Goal: Task Accomplishment & Management: Manage account settings

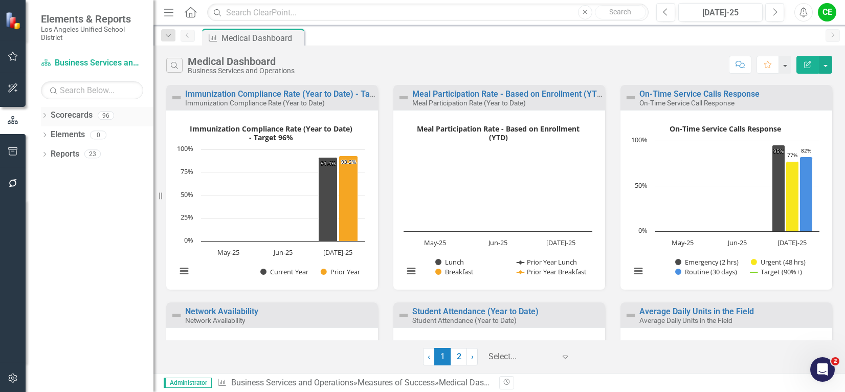
click at [42, 116] on icon "Dropdown" at bounding box center [44, 117] width 7 height 6
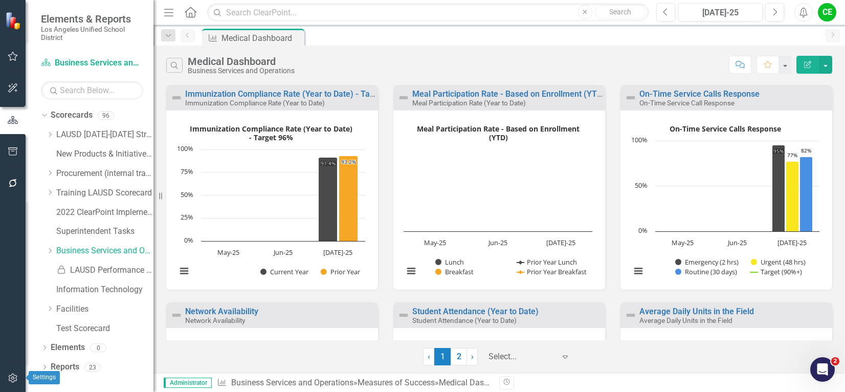
click at [11, 378] on icon "button" at bounding box center [13, 378] width 11 height 8
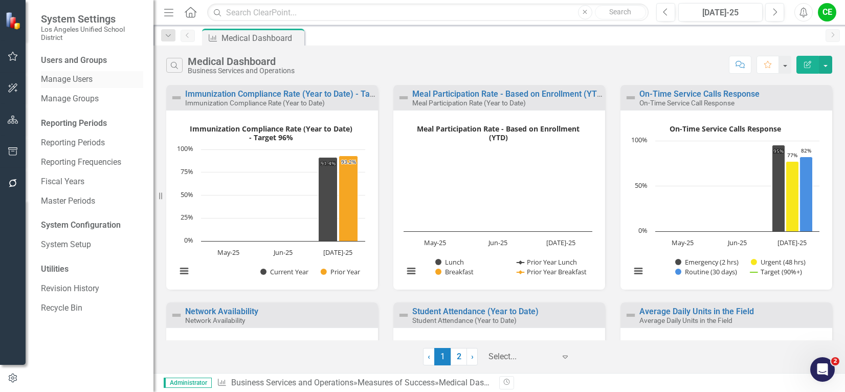
click at [68, 79] on link "Manage Users" at bounding box center [92, 80] width 102 height 12
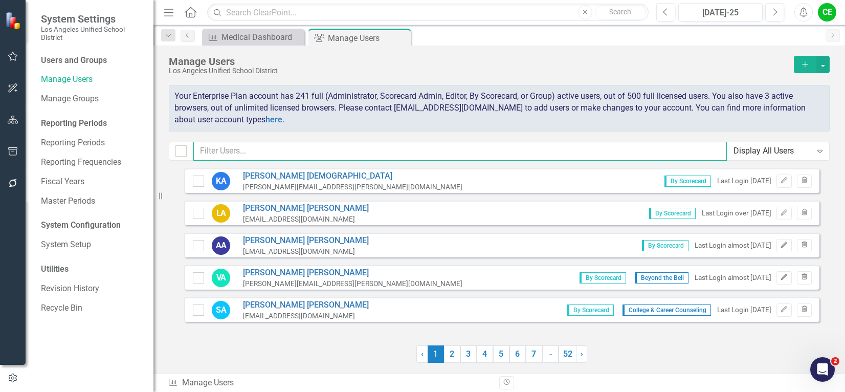
click at [222, 151] on input "text" at bounding box center [459, 151] width 533 height 19
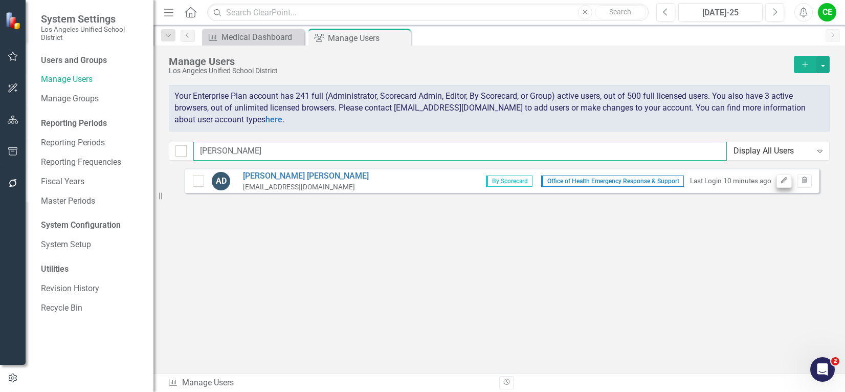
type input "[PERSON_NAME]"
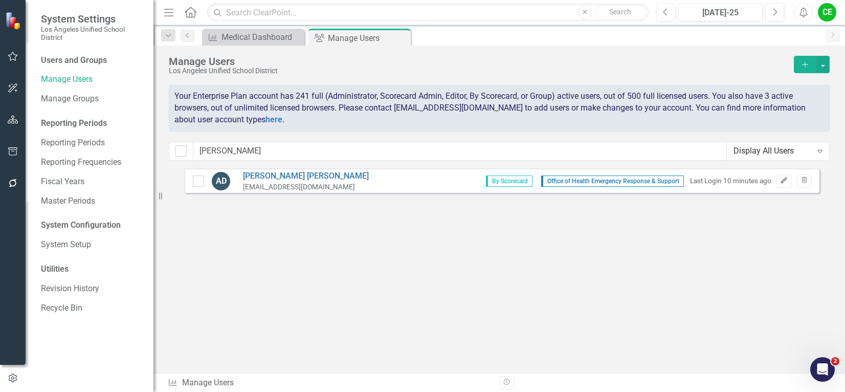
click at [785, 179] on icon "Edit" at bounding box center [784, 180] width 8 height 6
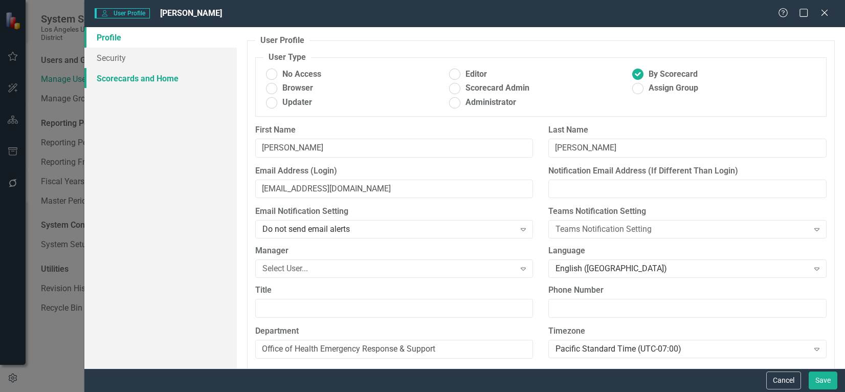
click at [164, 80] on link "Scorecards and Home" at bounding box center [160, 78] width 152 height 20
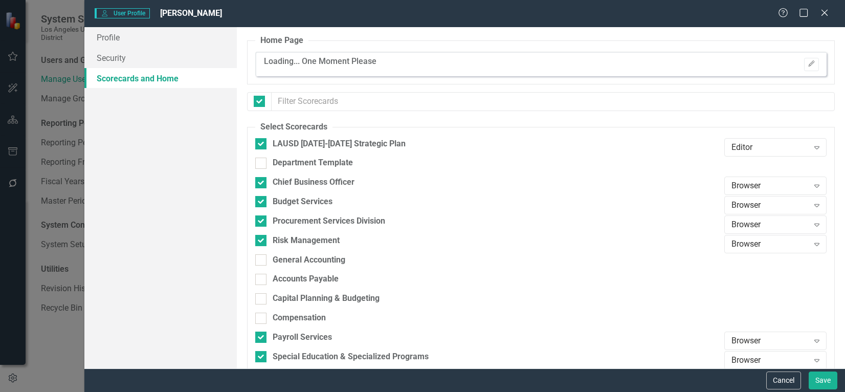
checkbox input "false"
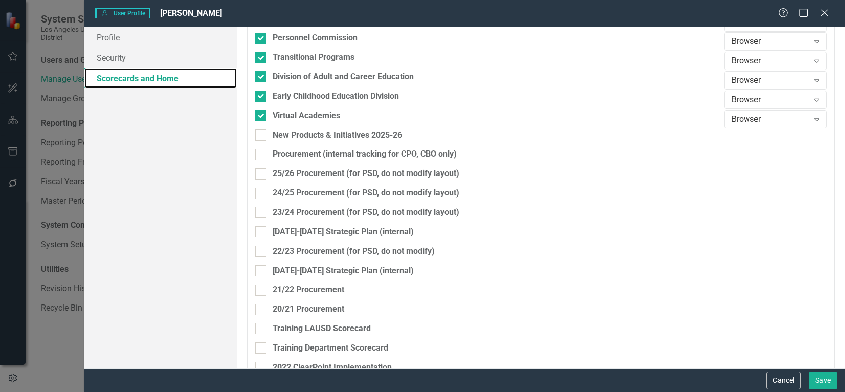
scroll to position [1329, 0]
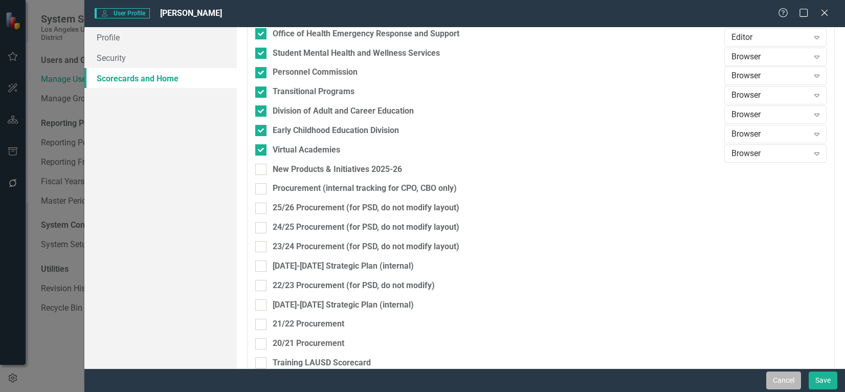
click at [798, 383] on button "Cancel" at bounding box center [783, 380] width 35 height 18
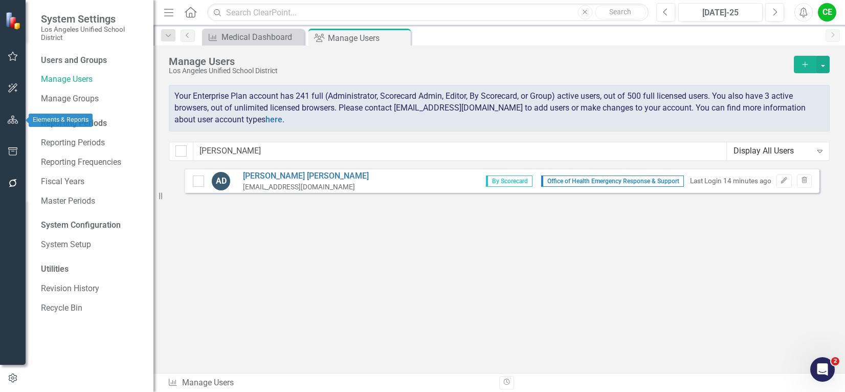
click at [10, 118] on icon "button" at bounding box center [13, 120] width 11 height 8
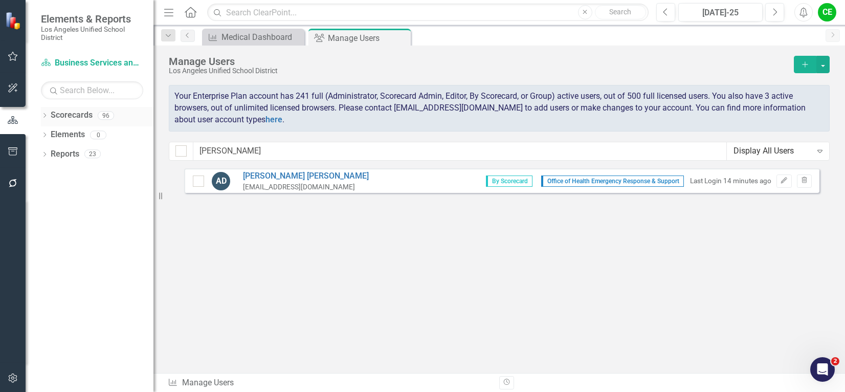
click at [43, 115] on icon "Dropdown" at bounding box center [44, 117] width 7 height 6
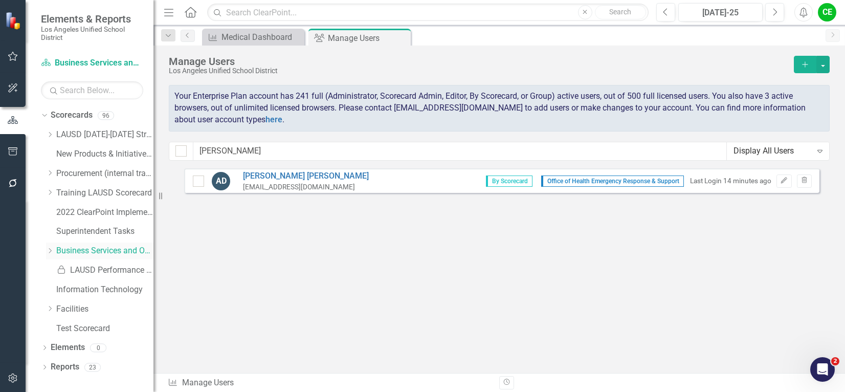
click at [87, 251] on link "Business Services and Operations" at bounding box center [104, 251] width 97 height 12
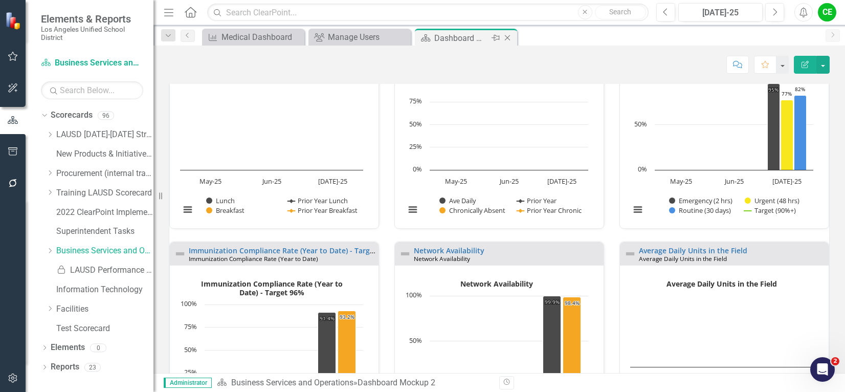
click at [507, 38] on icon "Close" at bounding box center [507, 38] width 10 height 8
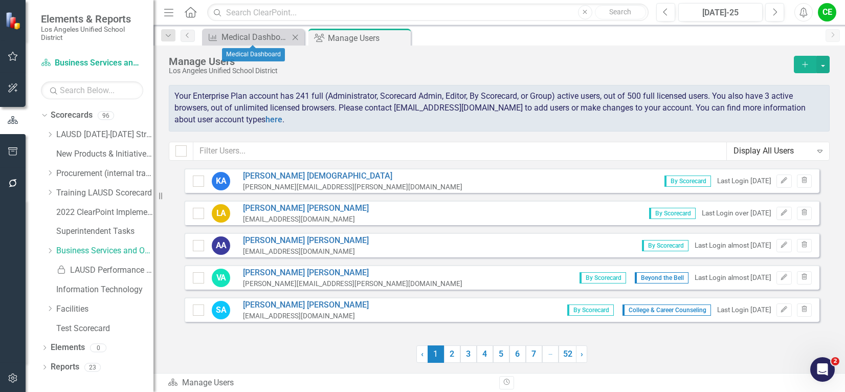
click at [296, 35] on icon "Close" at bounding box center [295, 37] width 10 height 8
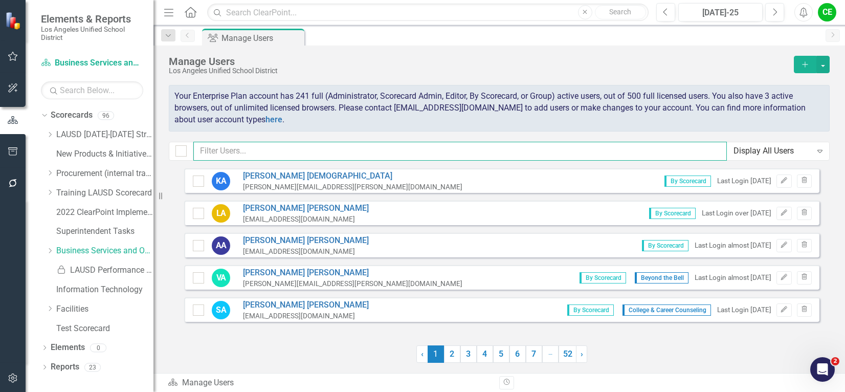
click at [229, 147] on input "text" at bounding box center [459, 151] width 533 height 19
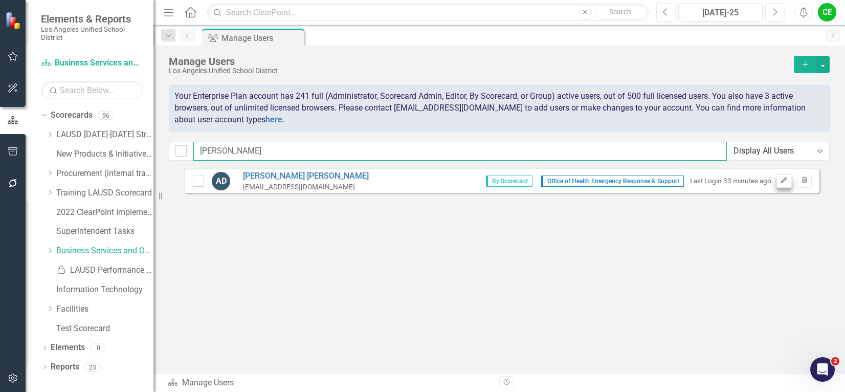
type input "[PERSON_NAME]"
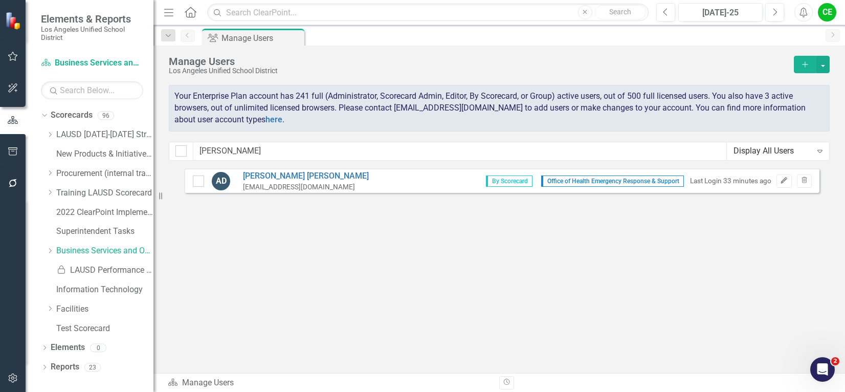
click at [782, 180] on icon "Edit" at bounding box center [784, 180] width 8 height 6
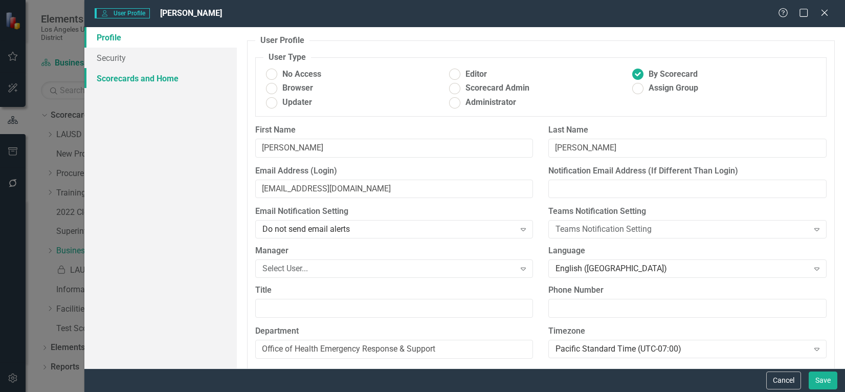
click at [160, 82] on link "Scorecards and Home" at bounding box center [160, 78] width 152 height 20
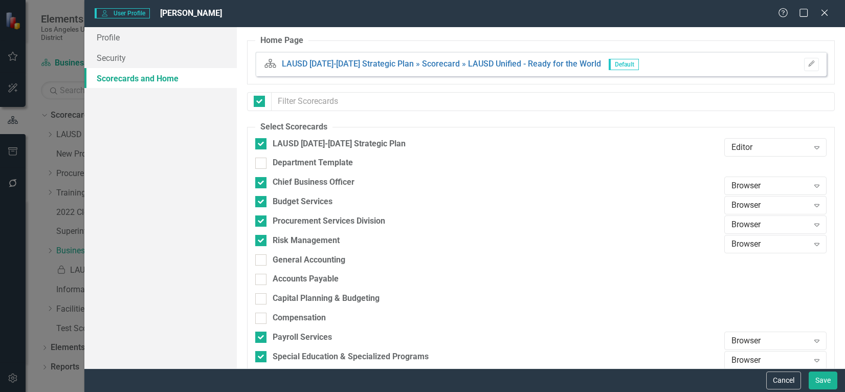
checkbox input "false"
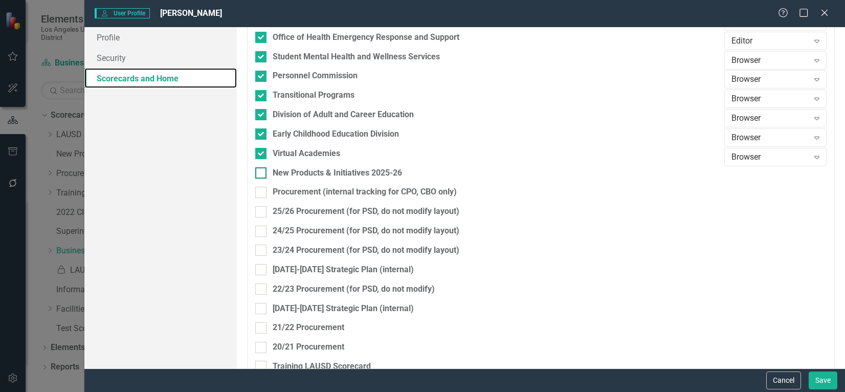
scroll to position [1381, 0]
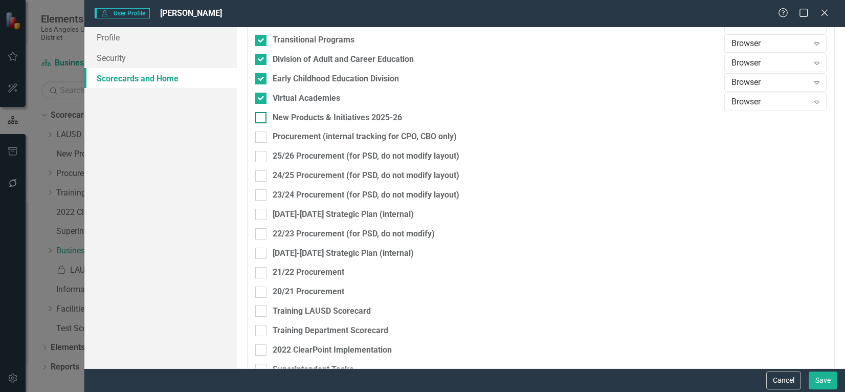
click at [259, 118] on input "New Products & Initiatives 2025-26" at bounding box center [258, 115] width 7 height 7
checkbox input "true"
click at [812, 118] on icon "Expand" at bounding box center [817, 121] width 10 height 8
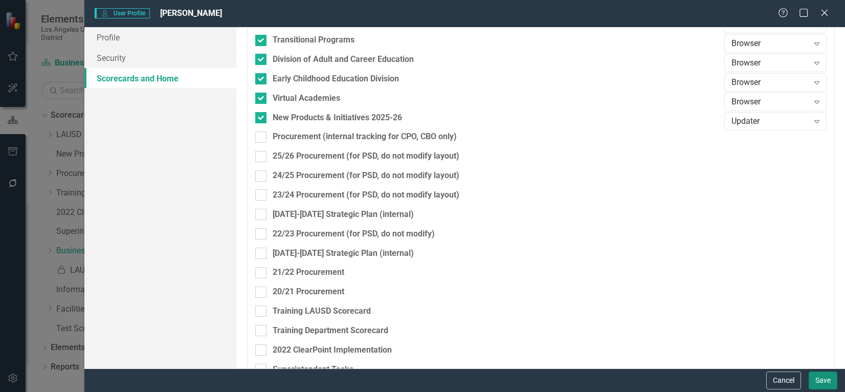
click at [823, 382] on button "Save" at bounding box center [823, 380] width 29 height 18
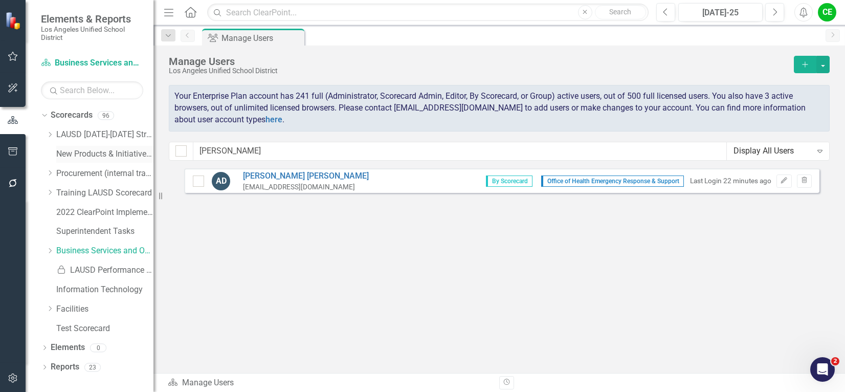
click at [75, 152] on link "New Products & Initiatives 2025-26" at bounding box center [104, 154] width 97 height 12
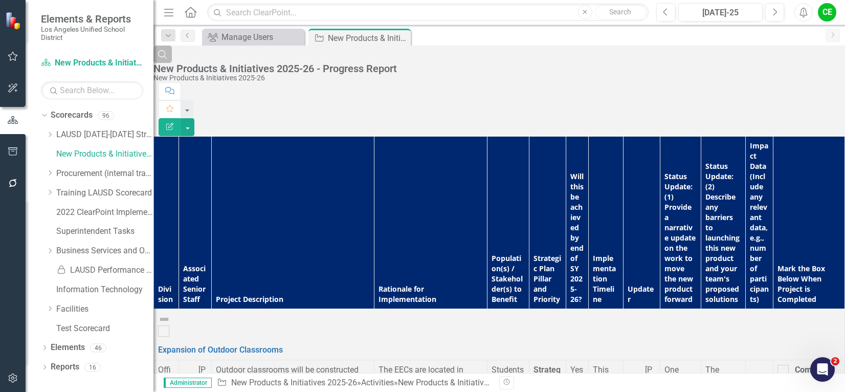
click at [168, 59] on icon "Search" at bounding box center [162, 54] width 11 height 9
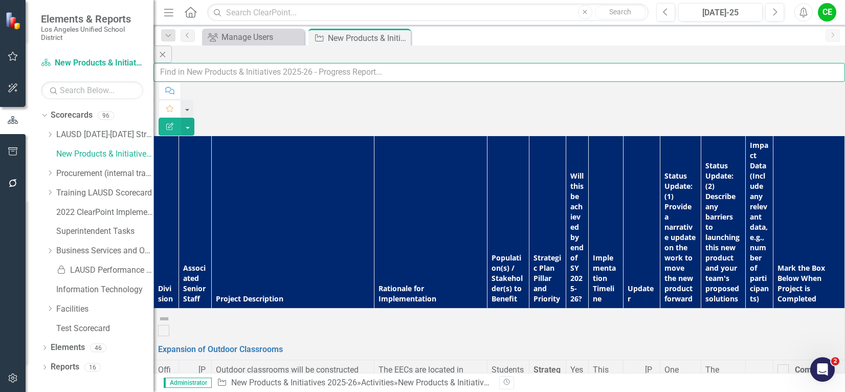
click at [212, 65] on input "text" at bounding box center [499, 72] width 692 height 19
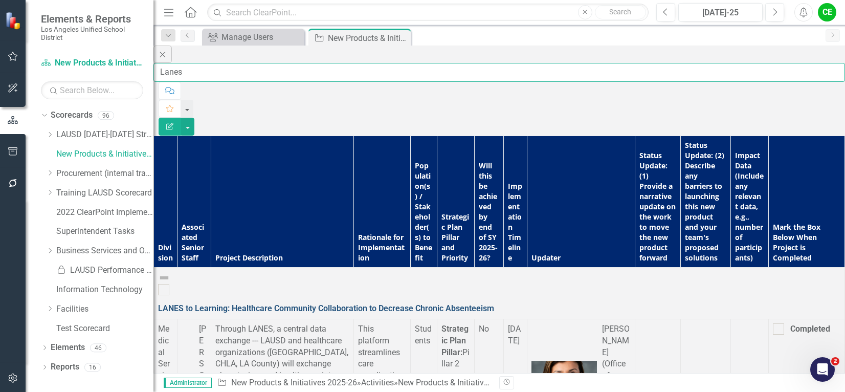
type input "Lanes"
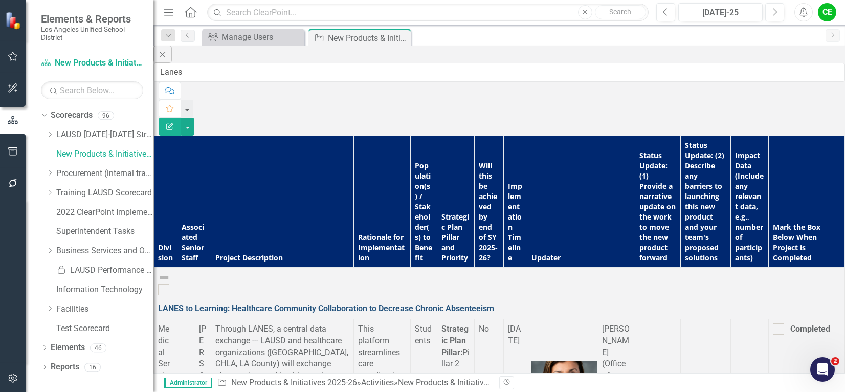
click at [320, 303] on link "LANES to Learning: Healthcare Community Collaboration to Decrease Chronic Absen…" at bounding box center [326, 308] width 336 height 10
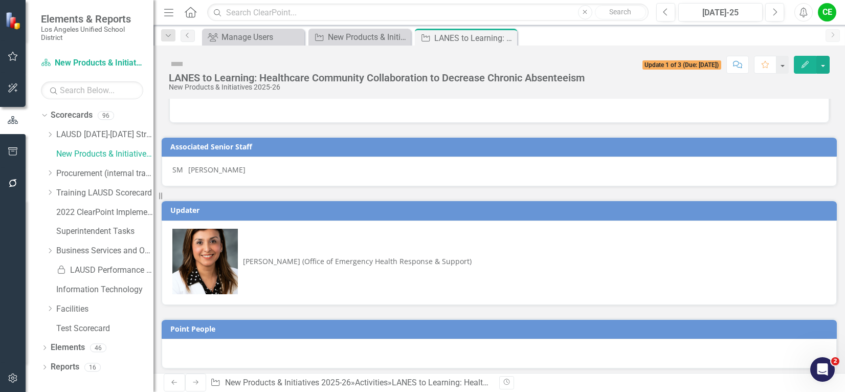
scroll to position [51, 0]
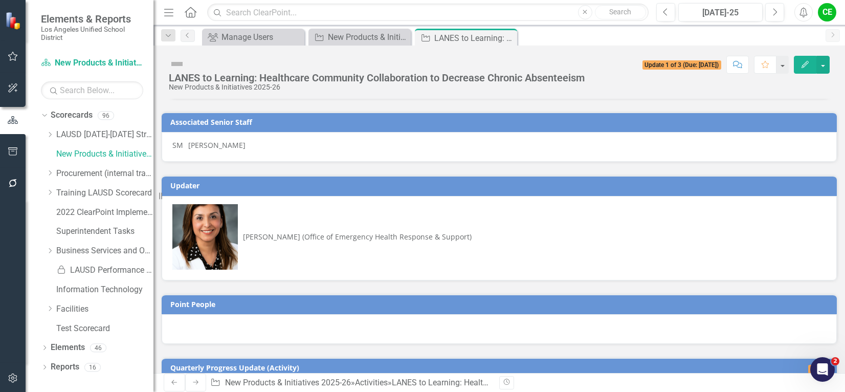
click at [305, 314] on div at bounding box center [499, 329] width 675 height 30
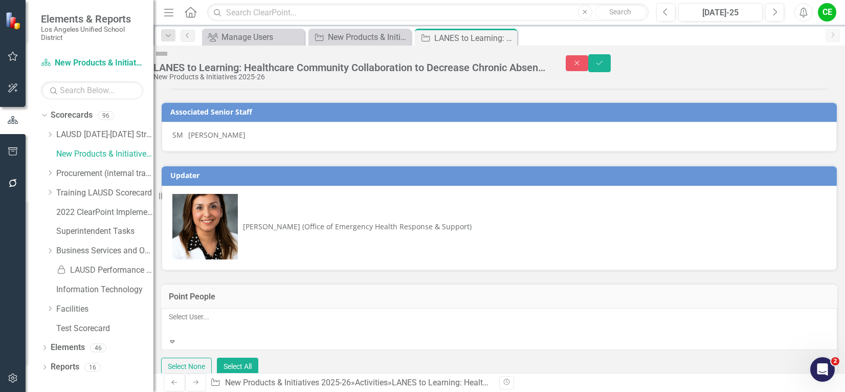
click at [170, 323] on div at bounding box center [170, 329] width 2 height 12
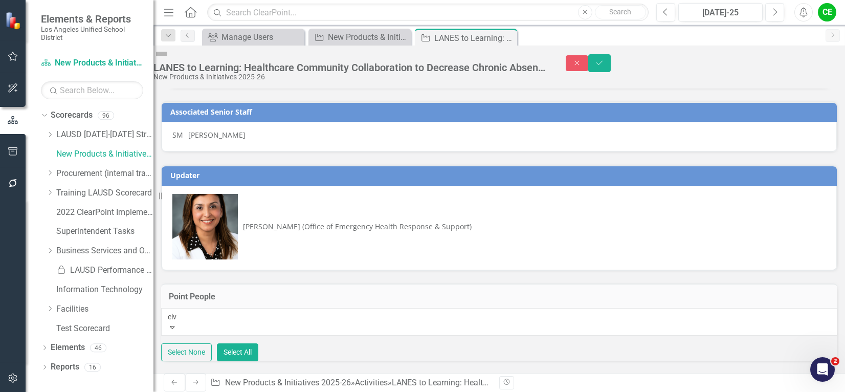
type input "[PERSON_NAME]"
click at [303, 391] on span "[PERSON_NAME] (Office of Emergency Health Response & Support)" at bounding box center [152, 397] width 304 height 10
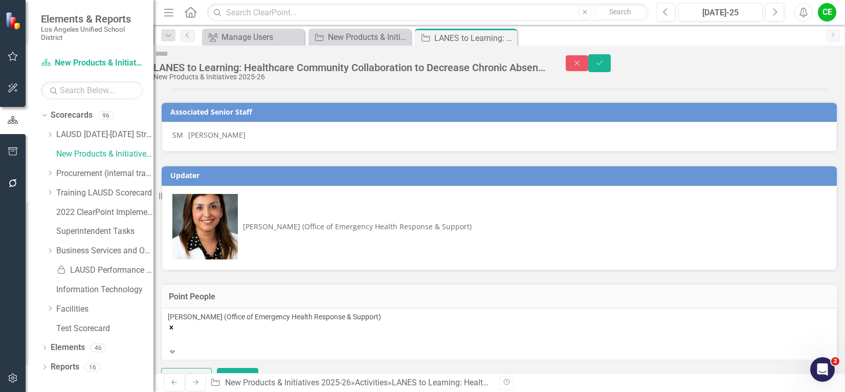
click at [312, 221] on div "[PERSON_NAME] (Office of Emergency Health Response & Support)" at bounding box center [357, 226] width 229 height 10
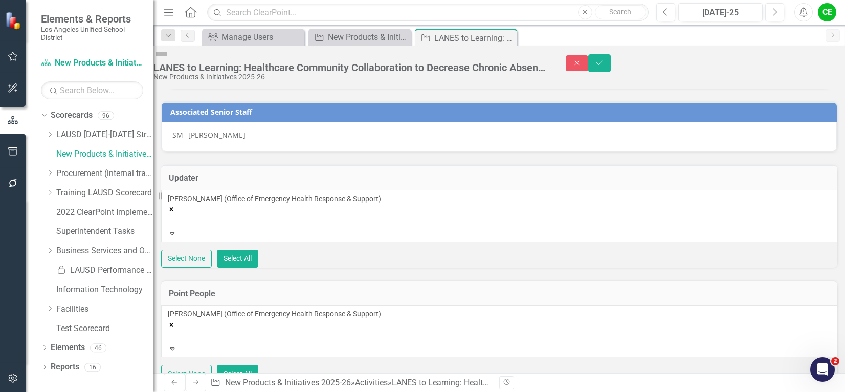
click at [175, 206] on icon "Remove ELVA CORTEZ-COVARRUBIAS (Office of Emergency Health Response & Support)" at bounding box center [171, 209] width 7 height 7
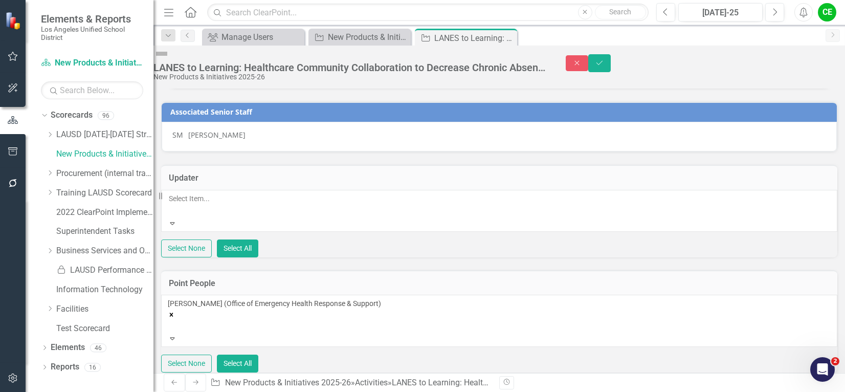
click at [170, 208] on div at bounding box center [170, 211] width 2 height 12
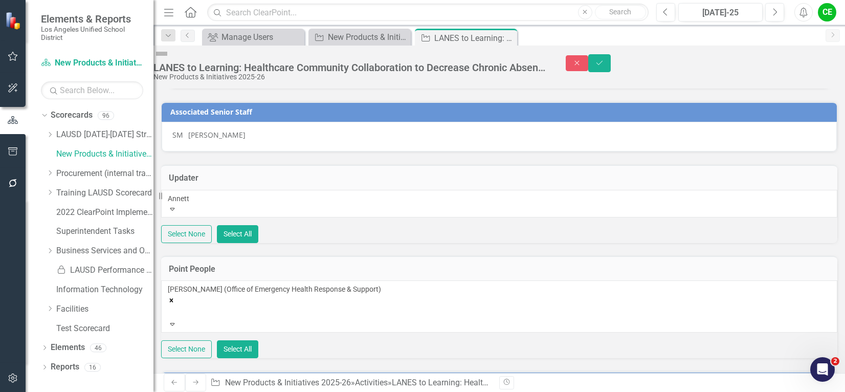
type input "[PERSON_NAME]"
click at [271, 391] on span "[PERSON_NAME] (Office of Health Emergency Response & Support)" at bounding box center [152, 397] width 304 height 10
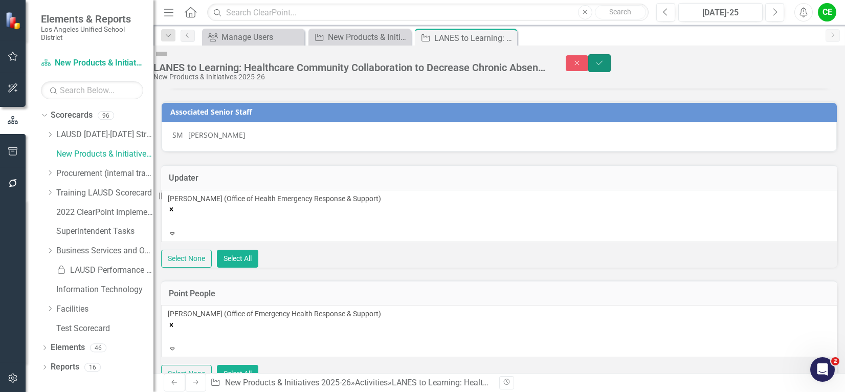
click at [604, 63] on icon "Save" at bounding box center [599, 62] width 9 height 7
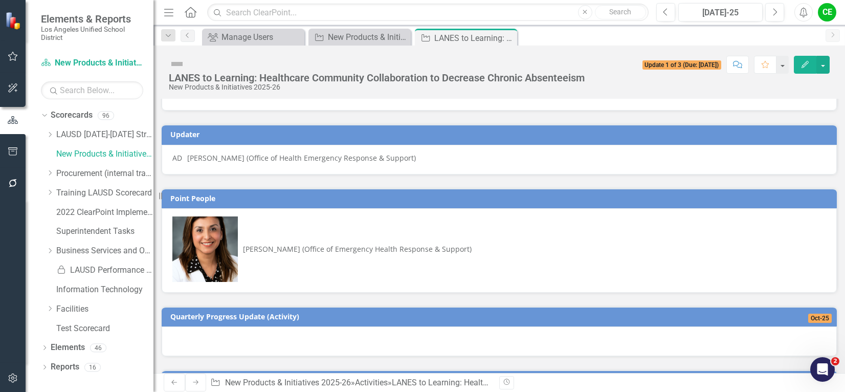
scroll to position [0, 0]
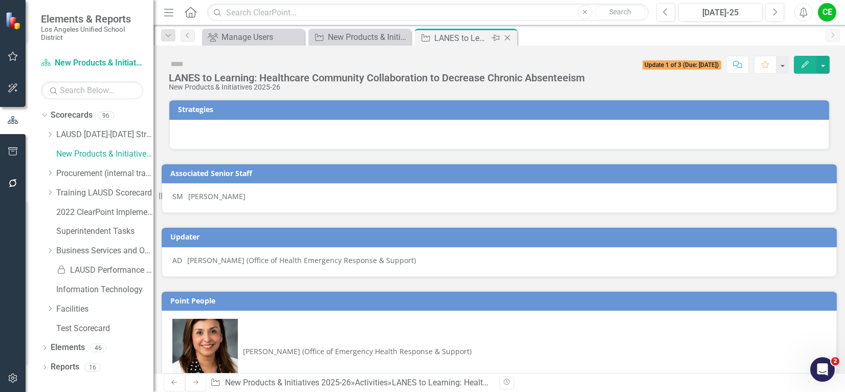
click at [508, 36] on icon "Close" at bounding box center [507, 38] width 10 height 8
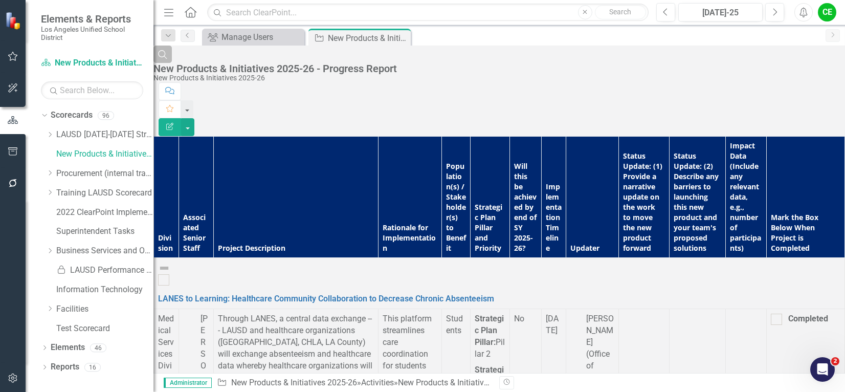
click at [168, 59] on icon "Search" at bounding box center [162, 54] width 11 height 9
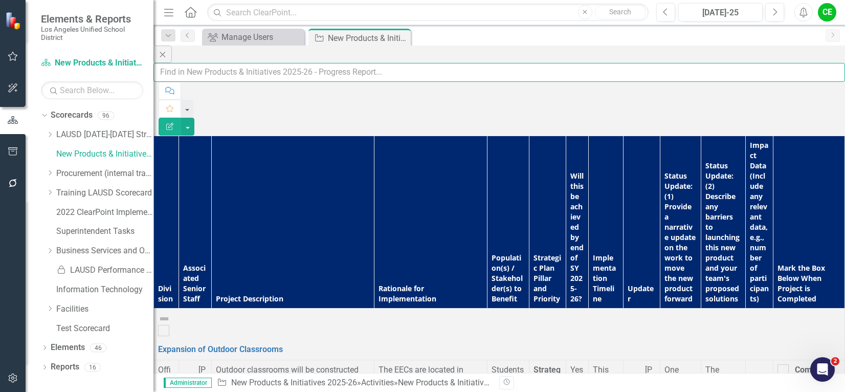
click at [246, 68] on input "text" at bounding box center [499, 72] width 692 height 19
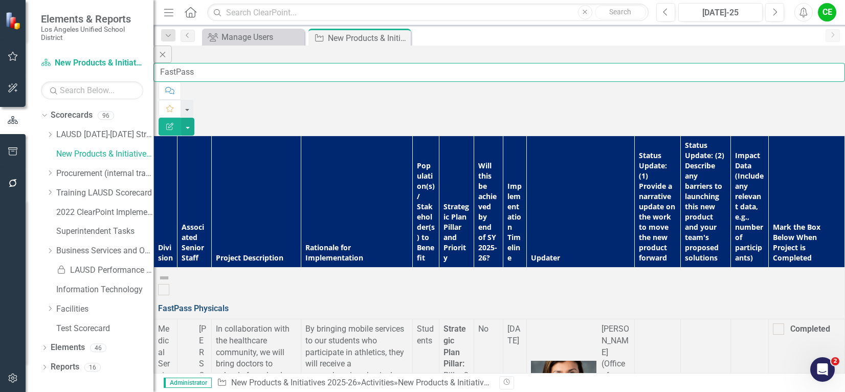
type input "FastPass"
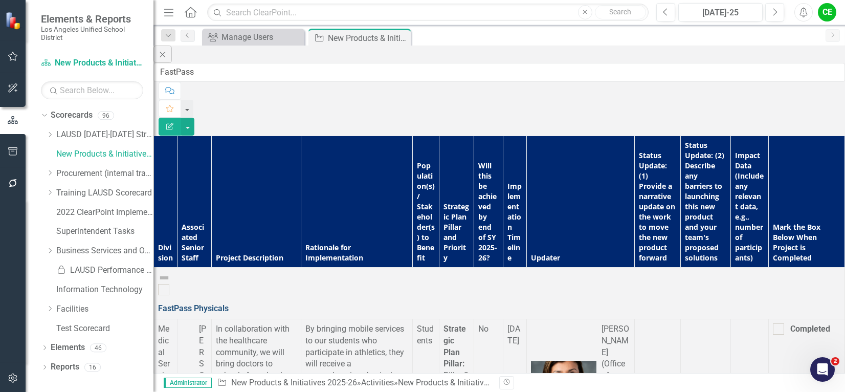
click at [229, 303] on link "FastPass Physicals" at bounding box center [193, 308] width 71 height 10
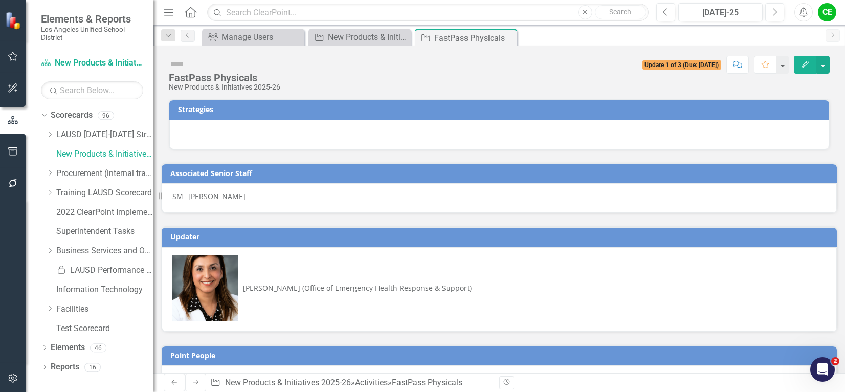
click at [450, 283] on div "[PERSON_NAME] (Office of Emergency Health Response & Support)" at bounding box center [357, 288] width 229 height 10
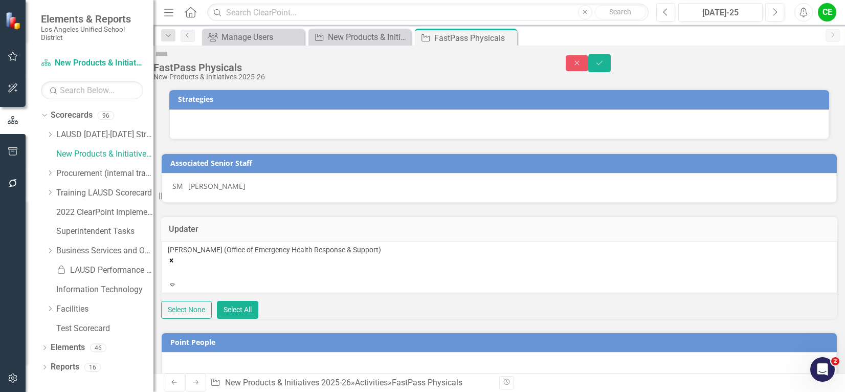
click at [173, 258] on icon "Remove ELVA CORTEZ-COVARRUBIAS (Office of Emergency Health Response & Support)" at bounding box center [172, 260] width 4 height 4
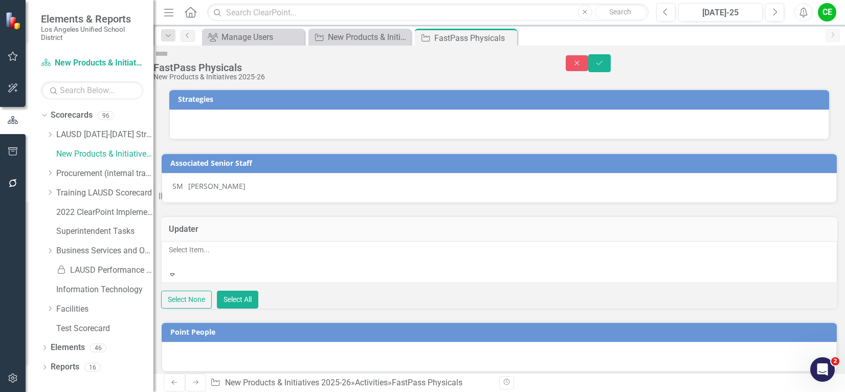
click at [170, 257] on div at bounding box center [170, 262] width 2 height 12
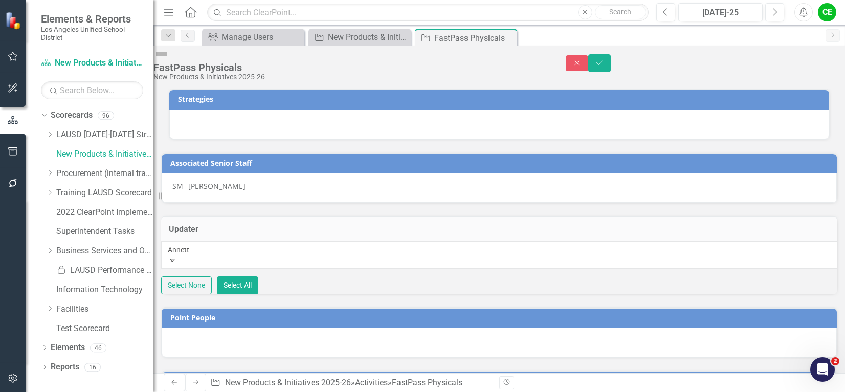
type input "[PERSON_NAME]"
click at [288, 391] on span "[PERSON_NAME] (Office of Health Emergency Response & Support)" at bounding box center [152, 397] width 304 height 10
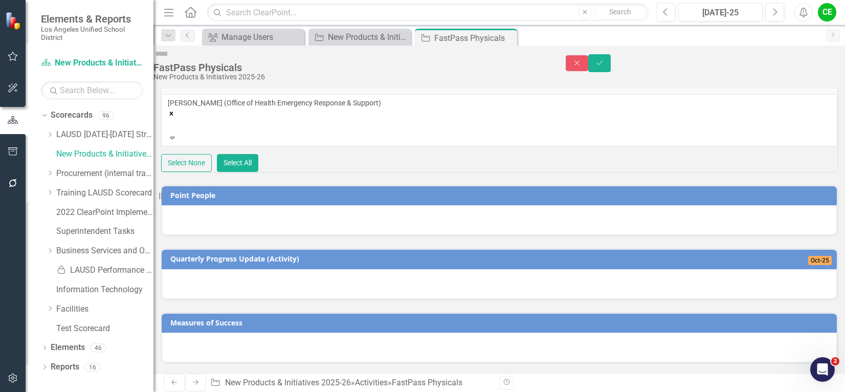
scroll to position [153, 0]
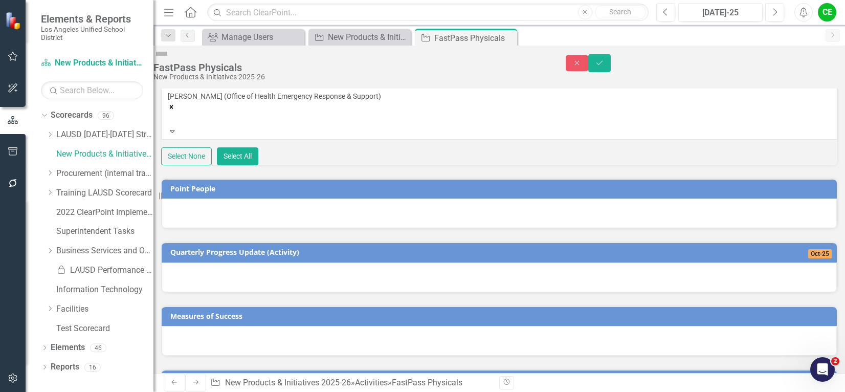
click at [264, 222] on div at bounding box center [499, 213] width 675 height 30
click at [248, 227] on div at bounding box center [499, 213] width 675 height 30
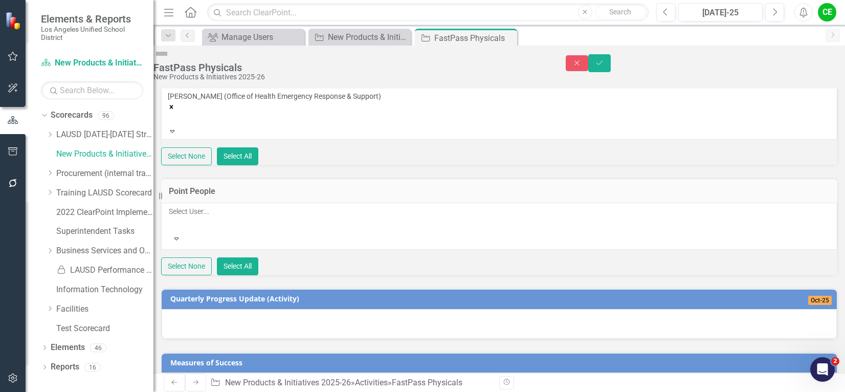
click at [170, 226] on div at bounding box center [170, 223] width 2 height 12
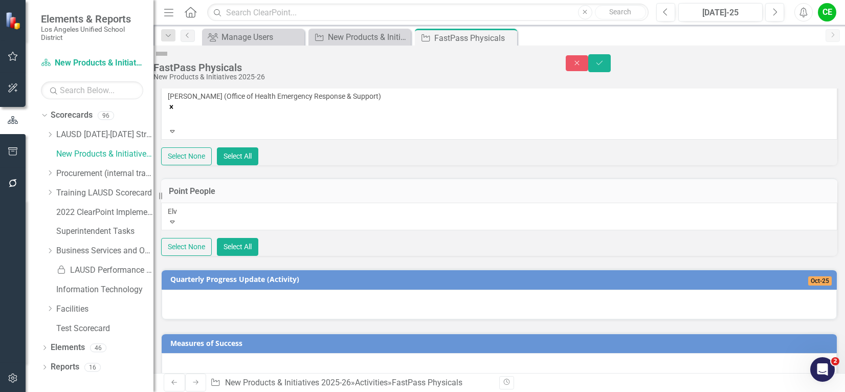
type input "[GEOGRAPHIC_DATA]"
click at [244, 391] on span "[PERSON_NAME] (Office of Emergency Health Response & Support)" at bounding box center [152, 397] width 304 height 10
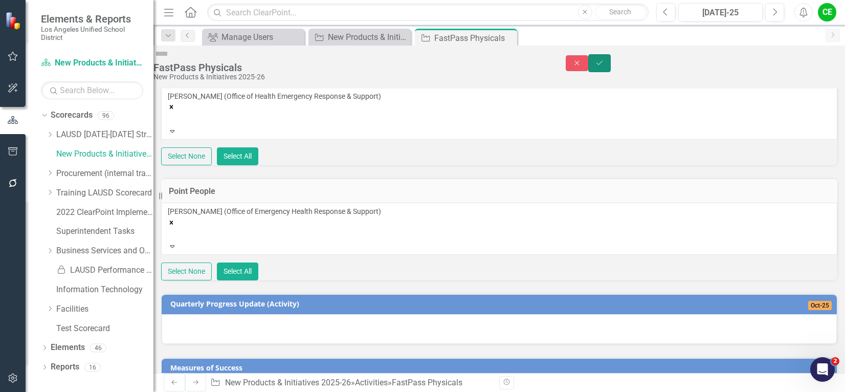
click at [611, 58] on button "Save" at bounding box center [599, 63] width 23 height 18
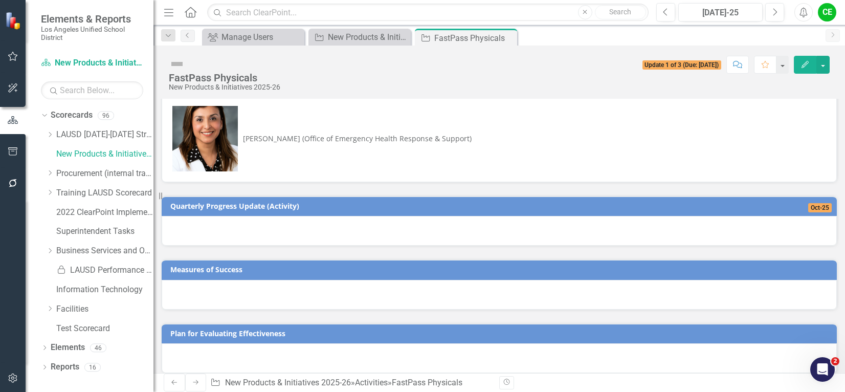
scroll to position [276, 0]
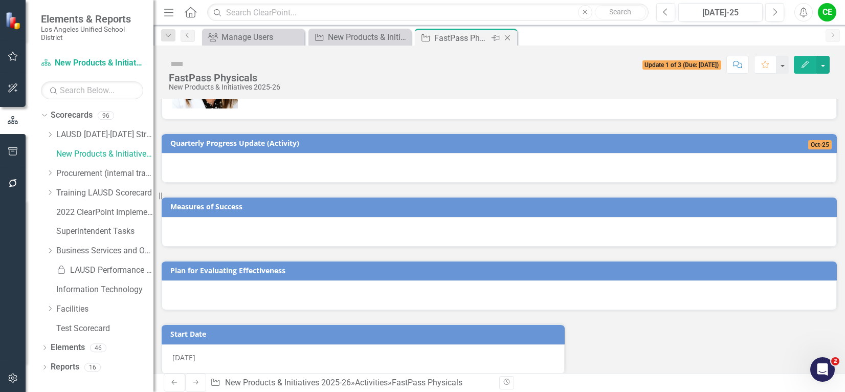
click at [506, 36] on icon "Close" at bounding box center [507, 38] width 10 height 8
